Goal: Information Seeking & Learning: Learn about a topic

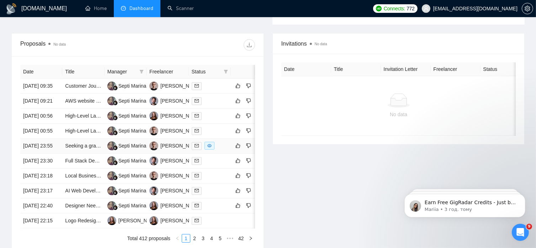
scroll to position [257, 0]
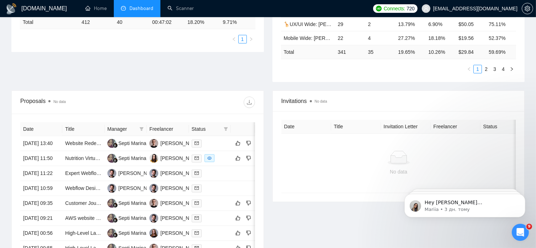
scroll to position [204, 0]
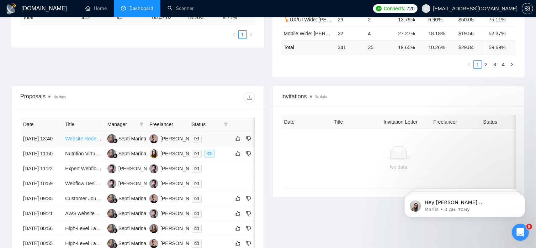
click at [85, 135] on link "Website Redesign Needed for a Shift in Strategy." at bounding box center [119, 138] width 108 height 6
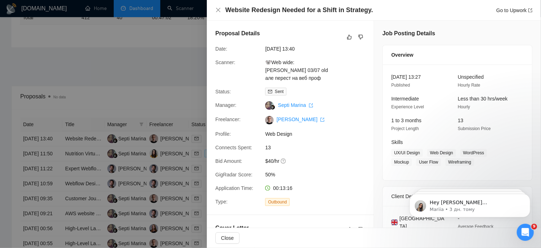
click at [217, 14] on div "Website Redesign Needed for a Shift in Strategy. Go to Upwork" at bounding box center [374, 10] width 317 height 9
click at [219, 10] on icon "close" at bounding box center [219, 10] width 6 height 6
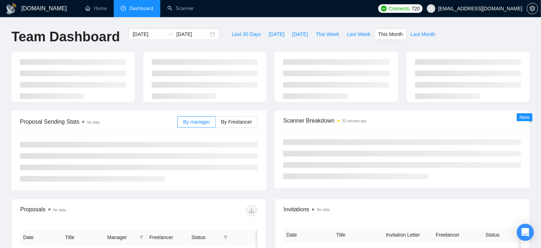
type input "[DATE]"
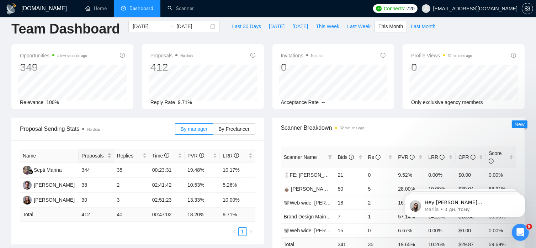
scroll to position [8, 0]
click at [236, 129] on span "By Freelancer" at bounding box center [233, 129] width 31 height 6
click at [213, 130] on input "By Freelancer" at bounding box center [213, 130] width 0 height 0
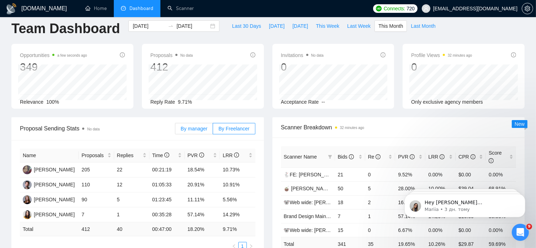
click at [193, 128] on span "By manager" at bounding box center [194, 129] width 27 height 6
click at [175, 130] on input "By manager" at bounding box center [175, 130] width 0 height 0
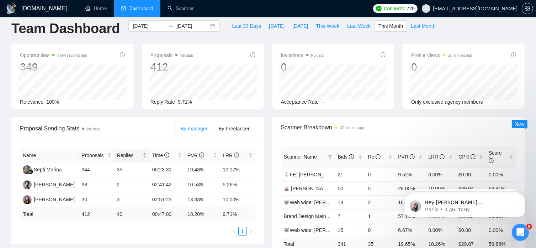
click at [143, 158] on div "Replies" at bounding box center [132, 155] width 30 height 8
click at [144, 157] on div "Replies" at bounding box center [132, 155] width 30 height 8
click at [240, 131] on span "By Freelancer" at bounding box center [233, 129] width 31 height 6
click at [213, 130] on input "By Freelancer" at bounding box center [213, 130] width 0 height 0
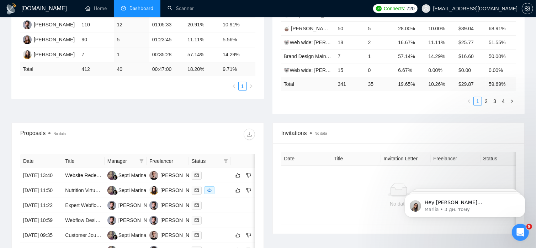
scroll to position [168, 0]
